Goal: Navigation & Orientation: Find specific page/section

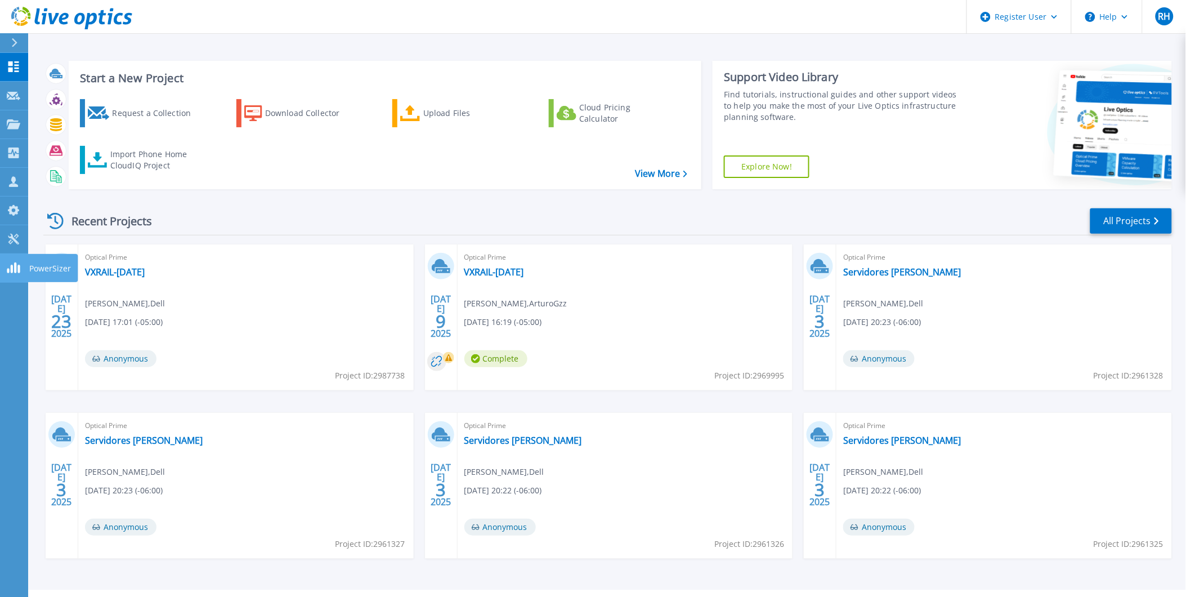
click at [14, 273] on div at bounding box center [14, 268] width 14 height 12
